Goal: Task Accomplishment & Management: Manage account settings

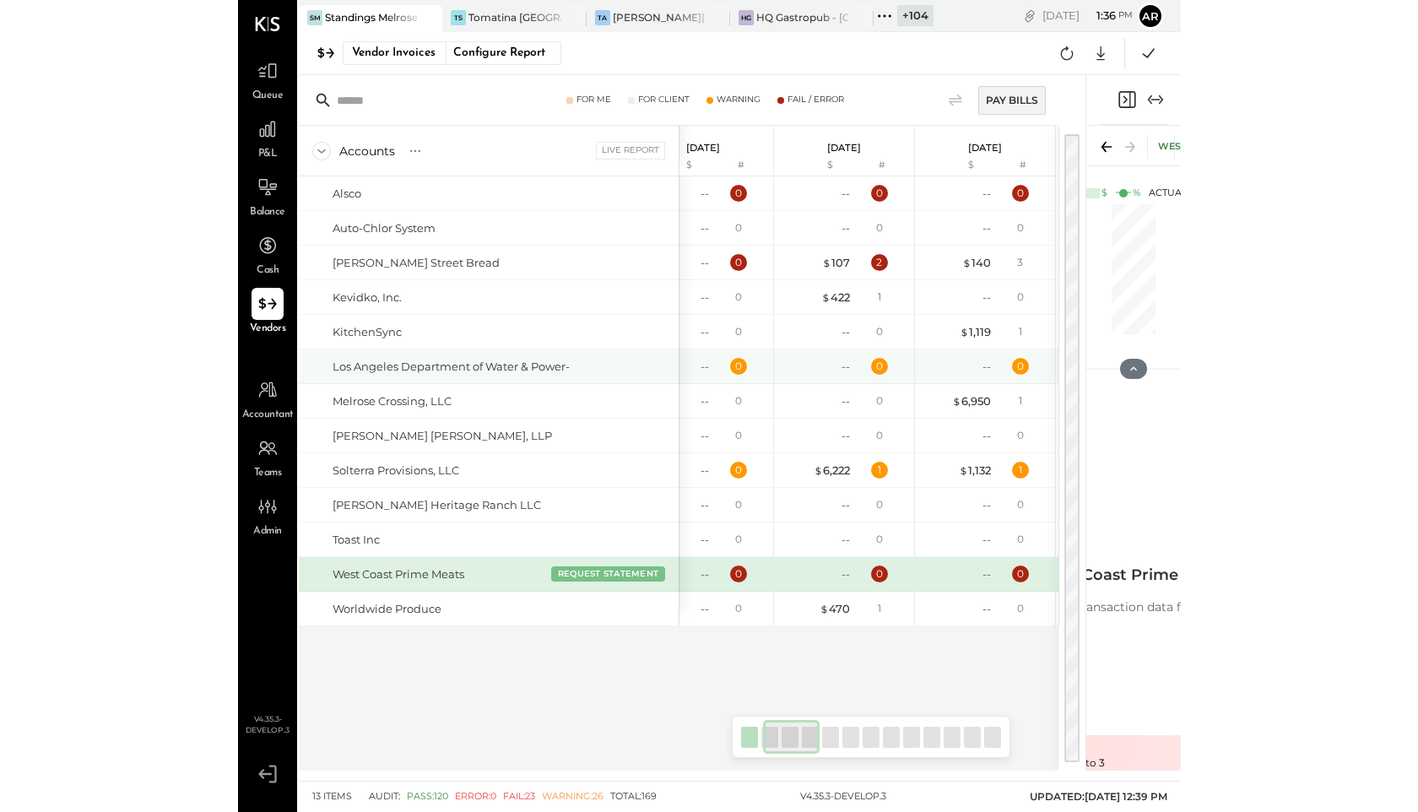
scroll to position [0, 187]
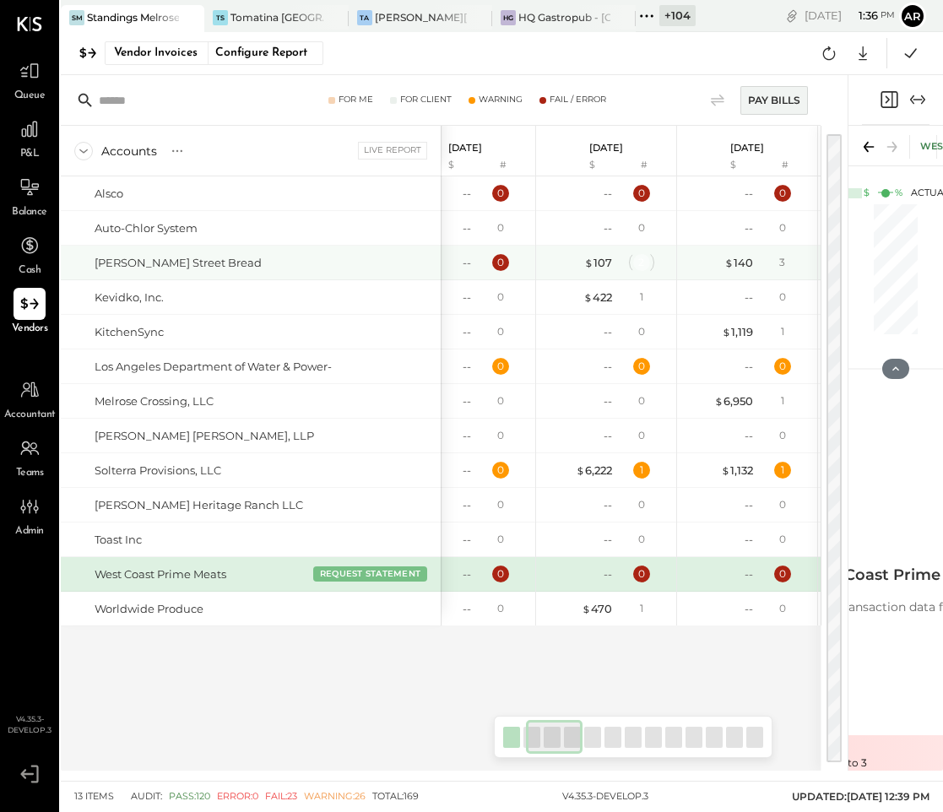
click at [641, 264] on div "2" at bounding box center [641, 262] width 17 height 17
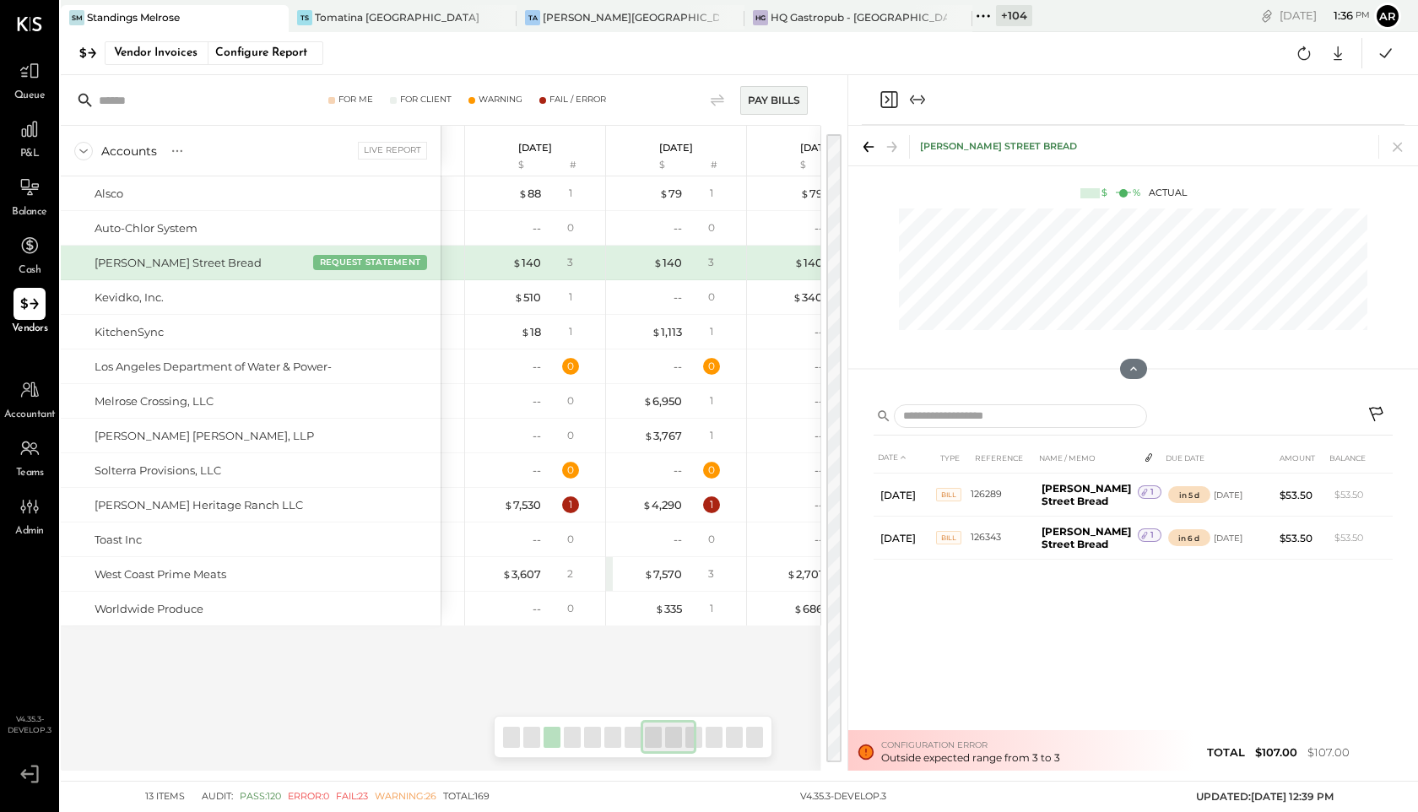
scroll to position [0, 968]
click at [659, 263] on div "$ 140" at bounding box center [662, 263] width 29 height 16
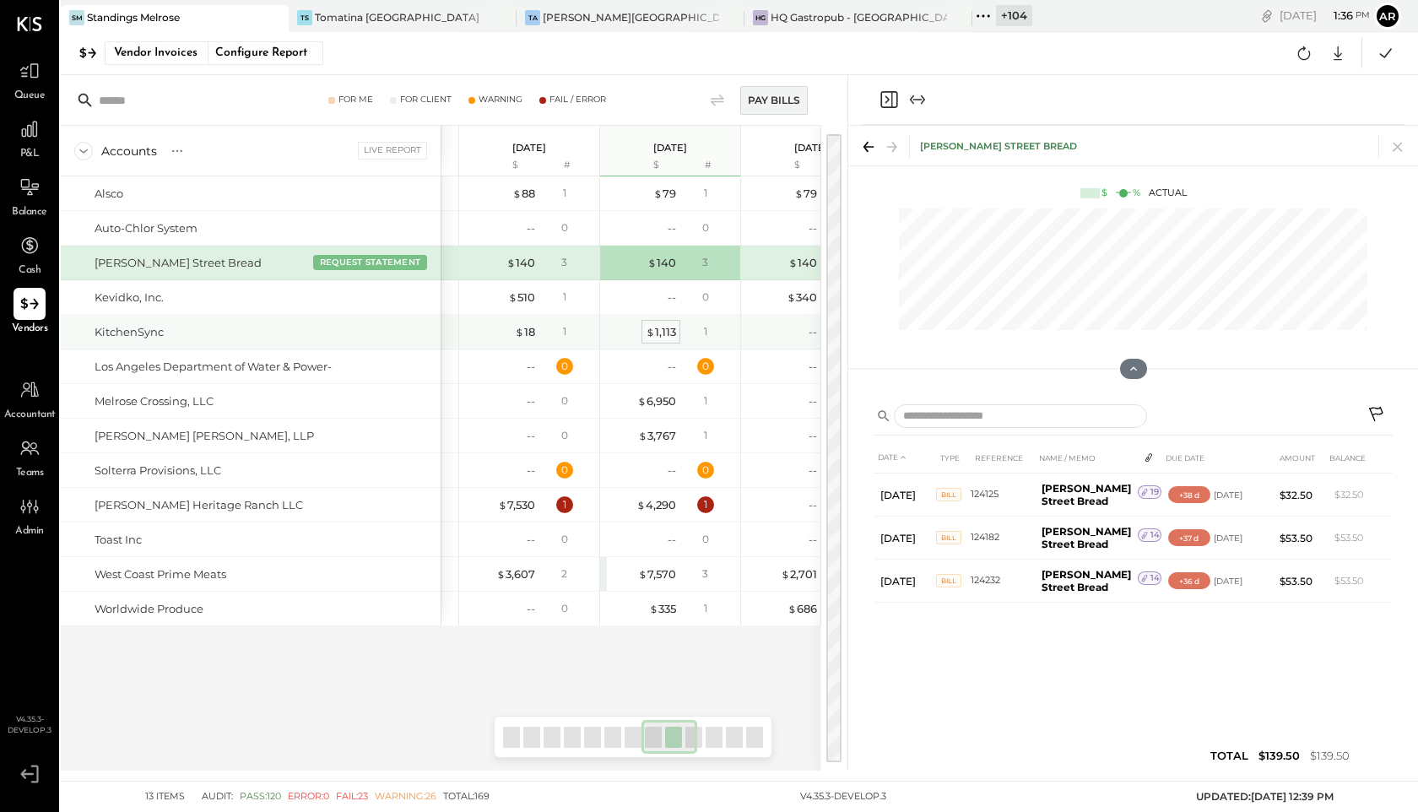
click at [665, 335] on div "$ 1,113" at bounding box center [661, 332] width 30 height 16
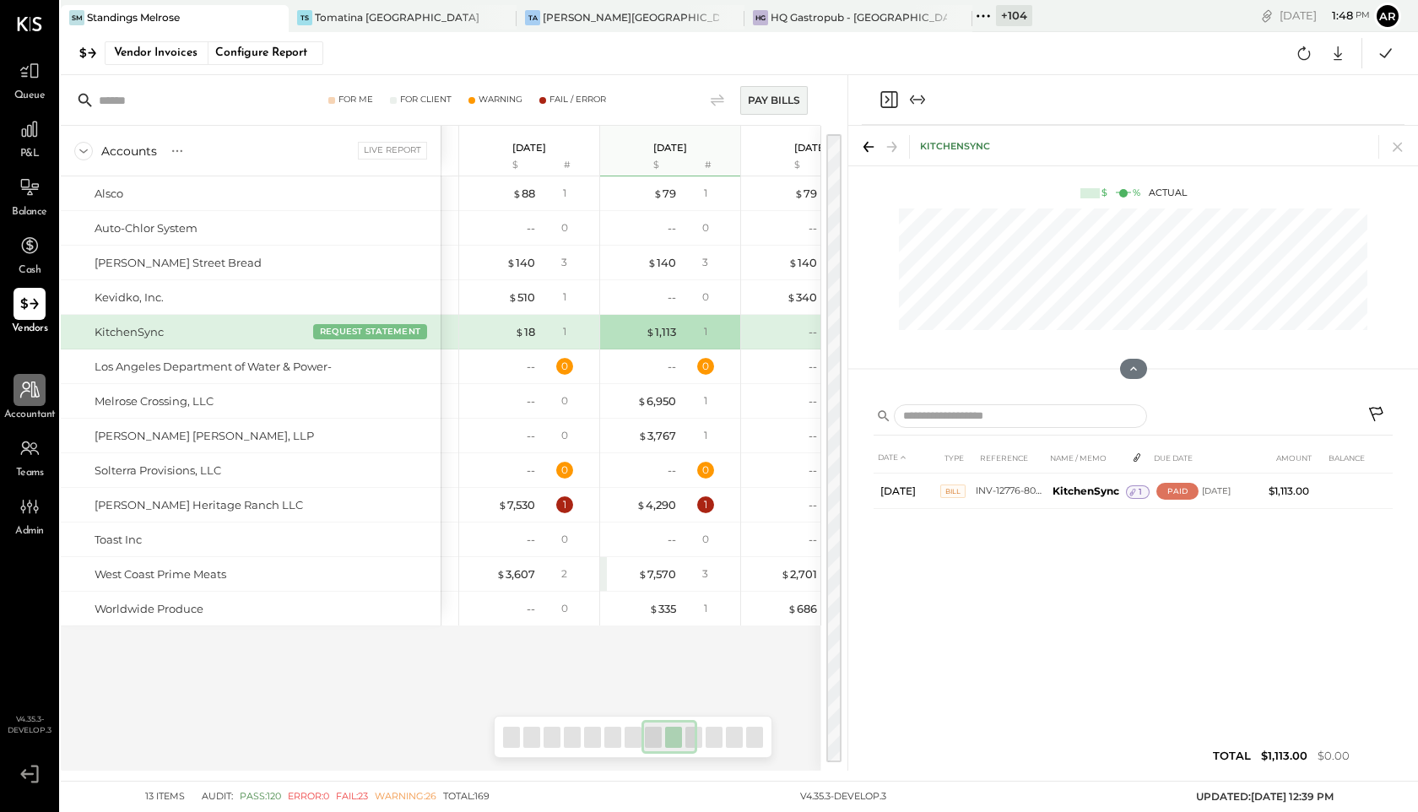
click at [26, 399] on icon at bounding box center [30, 390] width 22 height 22
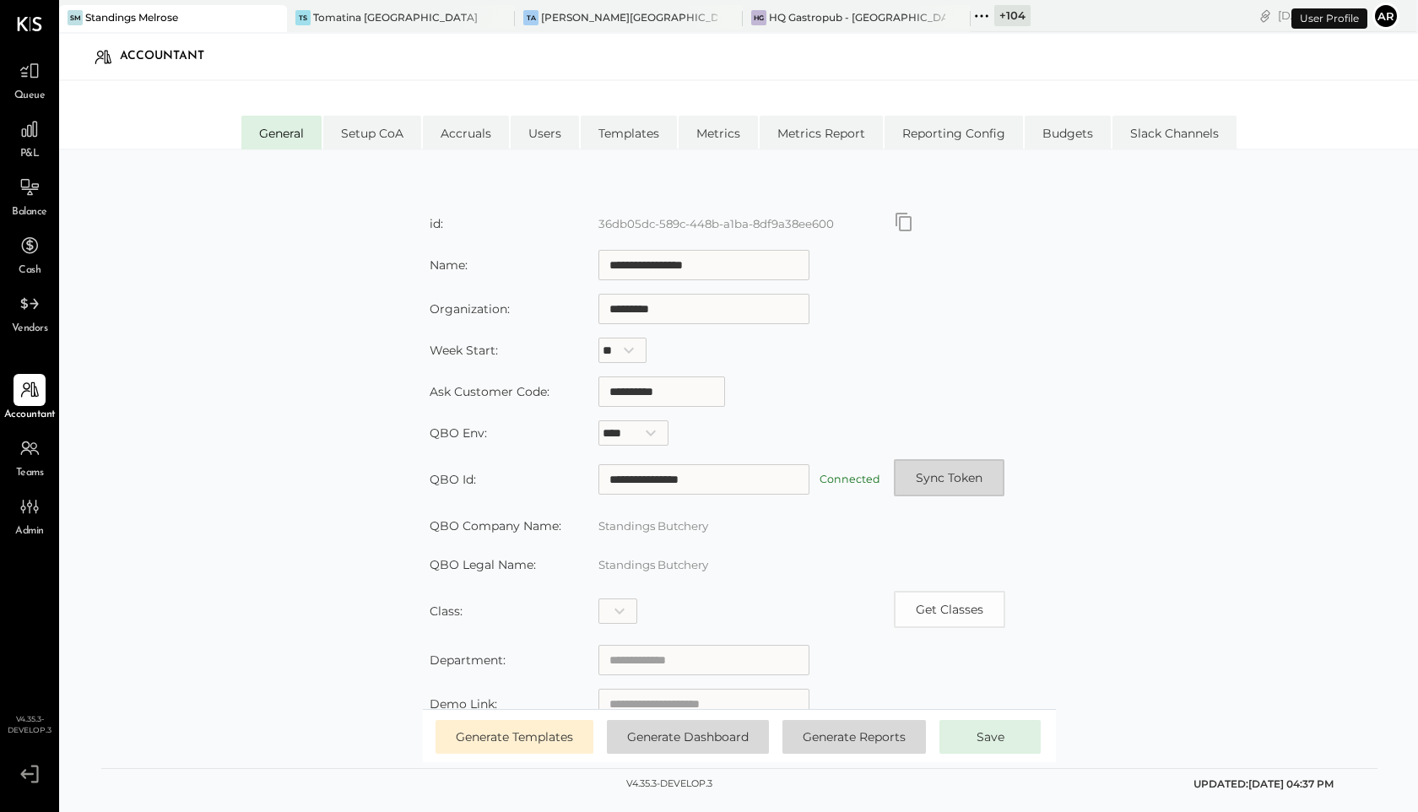
click at [938, 491] on button "Sync Token" at bounding box center [949, 477] width 111 height 37
click at [942, 11] on div "+ 104" at bounding box center [1001, 16] width 60 height 22
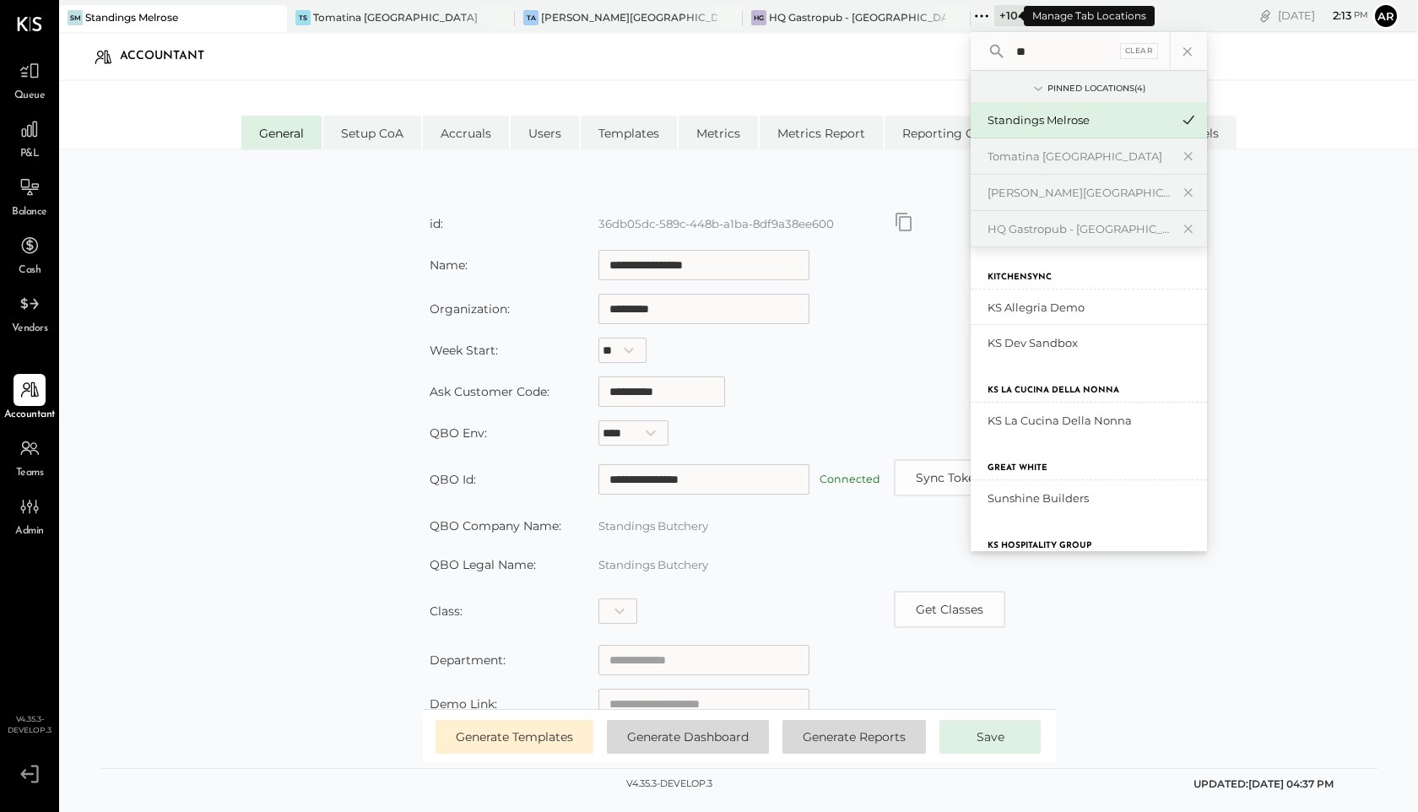
type input "*"
type input "**"
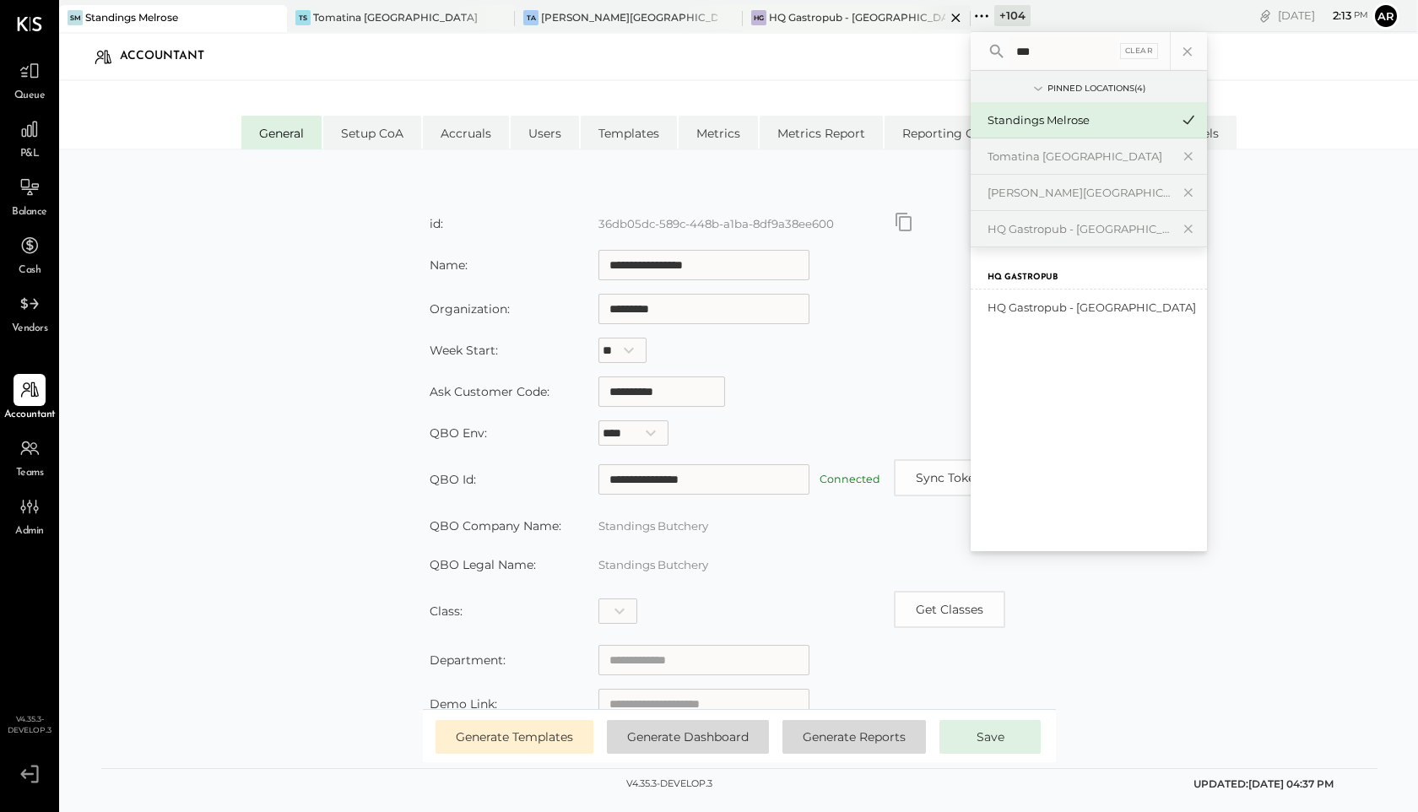
click at [783, 18] on div "HQ Gastropub - [GEOGRAPHIC_DATA]" at bounding box center [857, 17] width 176 height 14
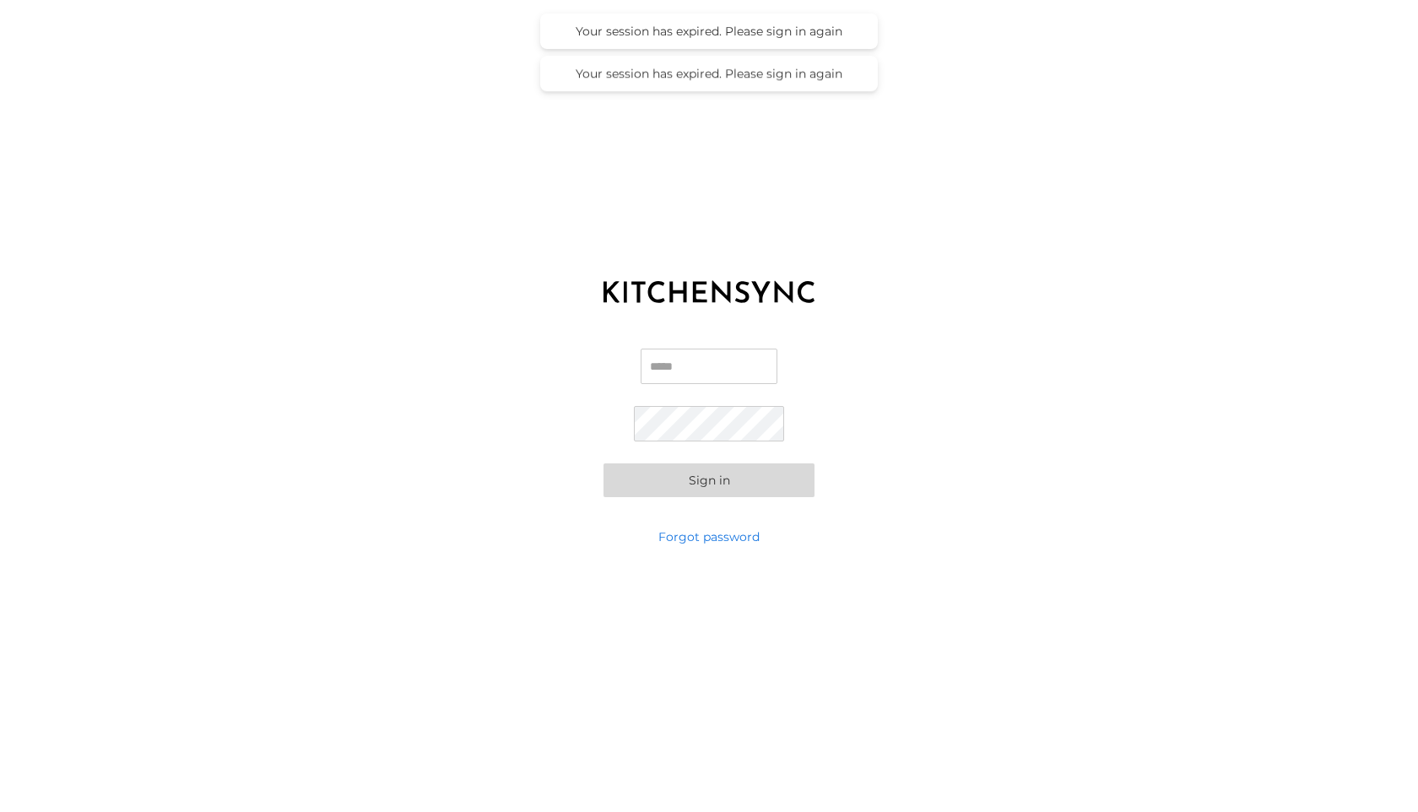
click at [662, 388] on label "Email" at bounding box center [709, 373] width 137 height 49
click at [662, 384] on input "Email" at bounding box center [709, 366] width 137 height 35
type input "**********"
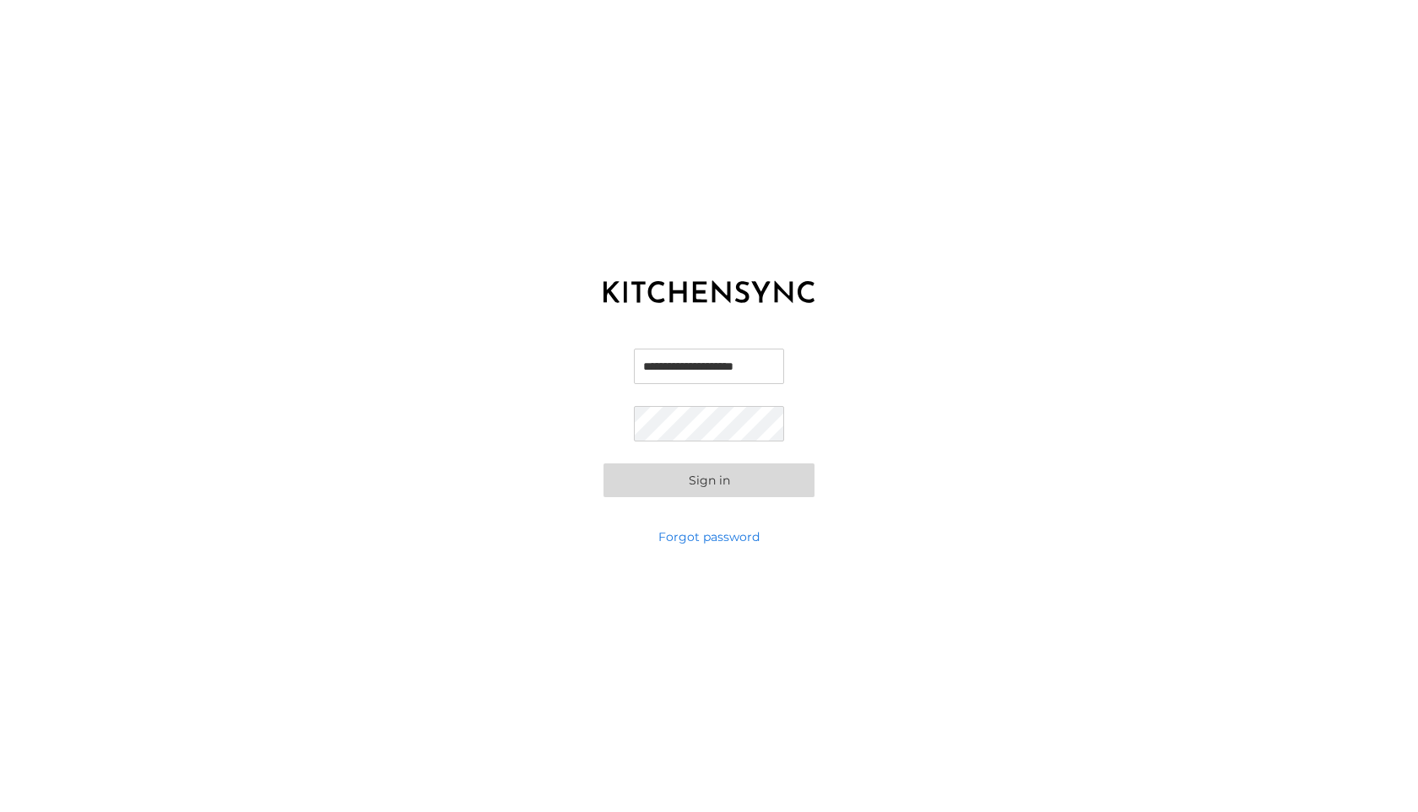
click at [604, 464] on button "Sign in" at bounding box center [709, 481] width 211 height 34
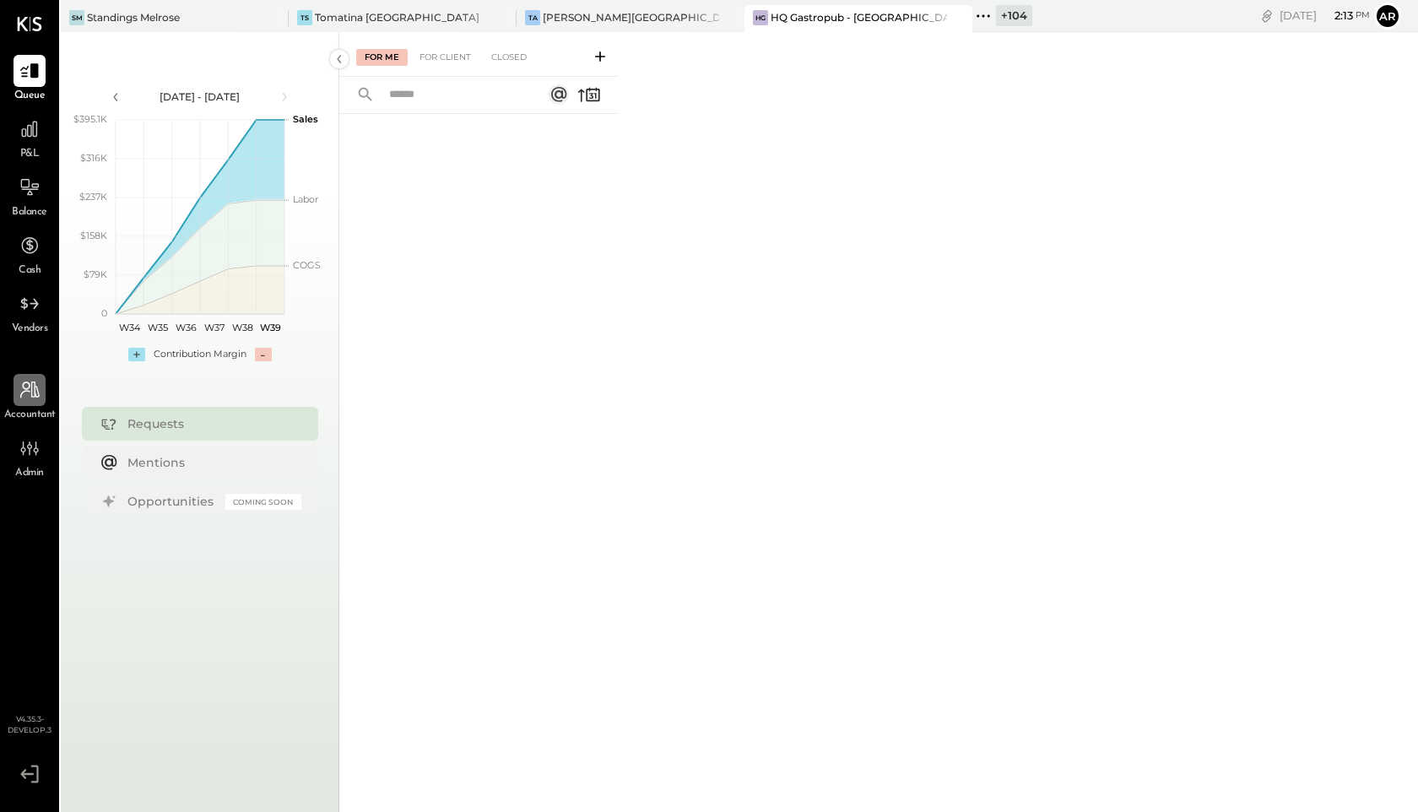
click at [30, 394] on icon at bounding box center [30, 390] width 22 height 22
